Goal: Task Accomplishment & Management: Use online tool/utility

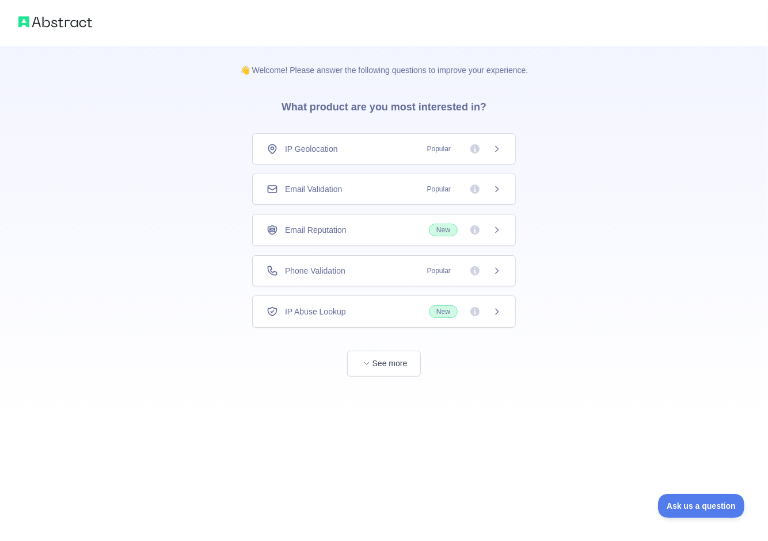
click at [383, 148] on div "IP Geolocation Popular" at bounding box center [383, 149] width 235 height 12
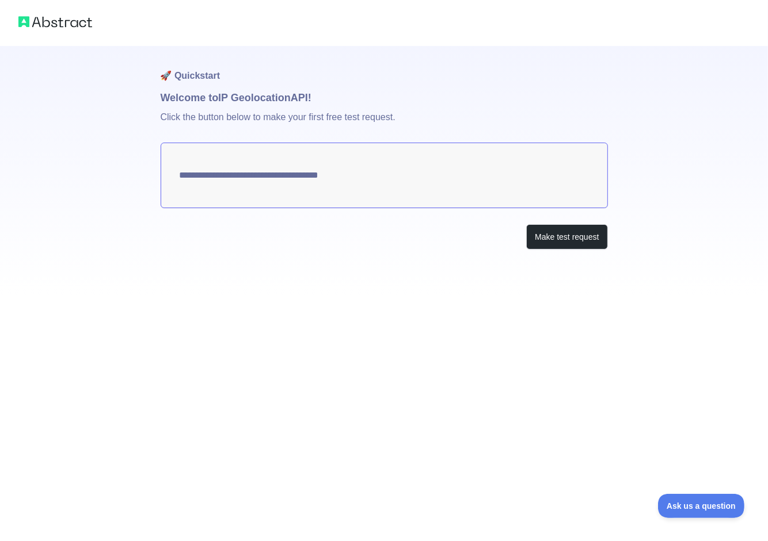
type textarea "**********"
click at [547, 239] on button "Make test request" at bounding box center [566, 237] width 81 height 26
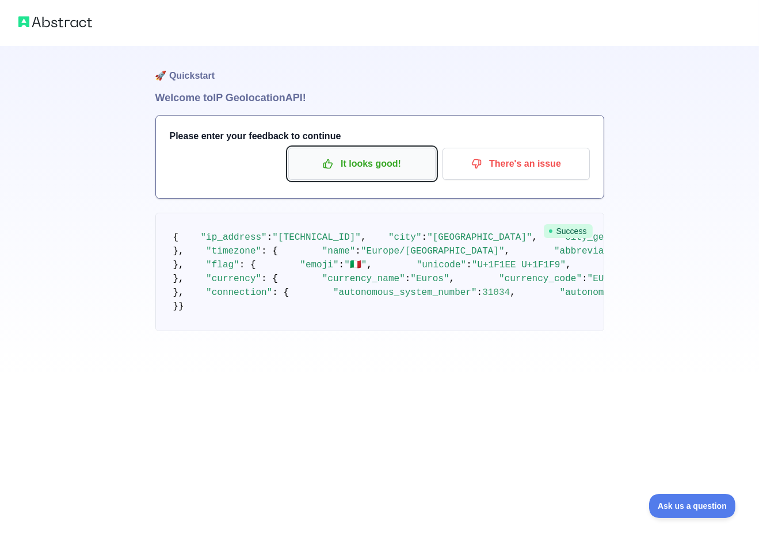
click at [411, 164] on p "It looks good!" at bounding box center [362, 164] width 130 height 20
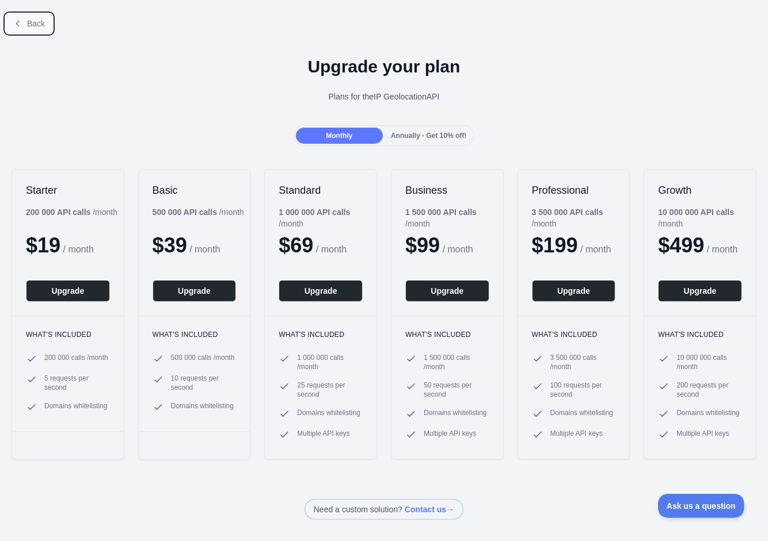
click at [22, 26] on button "Back" at bounding box center [29, 24] width 47 height 20
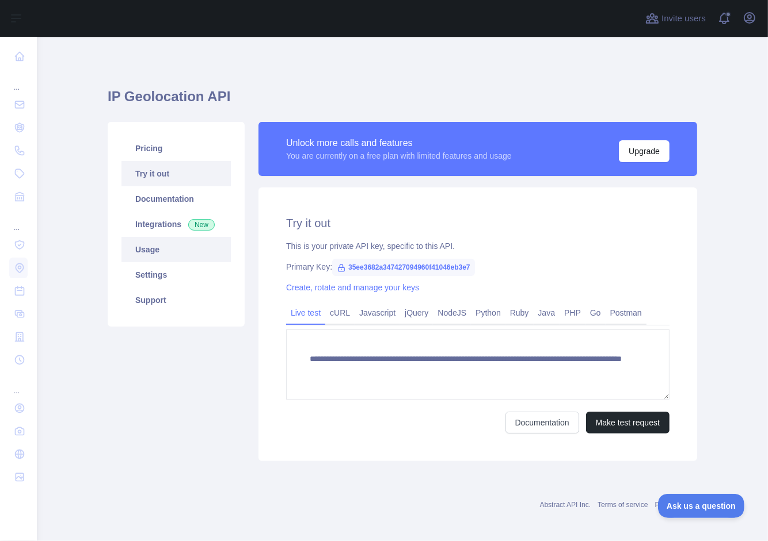
click at [138, 256] on link "Usage" at bounding box center [175, 249] width 109 height 25
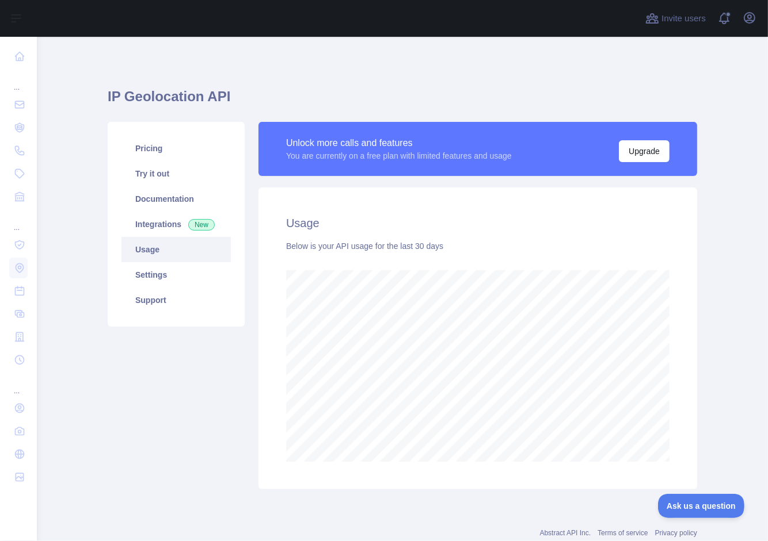
scroll to position [505, 722]
click at [147, 268] on link "Settings" at bounding box center [175, 274] width 109 height 25
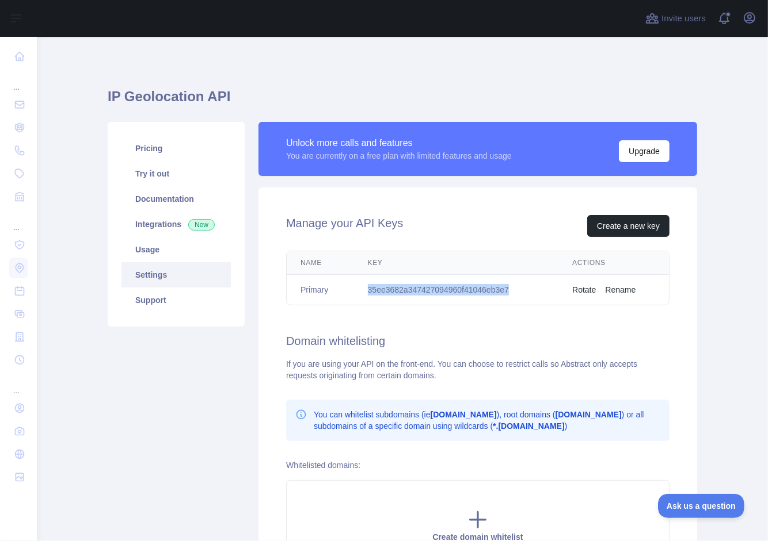
drag, startPoint x: 508, startPoint y: 288, endPoint x: 357, endPoint y: 289, distance: 150.7
click at [357, 289] on td "35ee3682a347427094960f41046eb3e7" at bounding box center [456, 290] width 205 height 30
copy td "35ee3682a347427094960f41046eb3e7"
